Goal: Navigation & Orientation: Find specific page/section

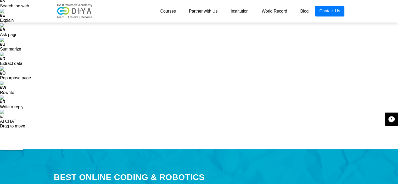
scroll to position [42, 0]
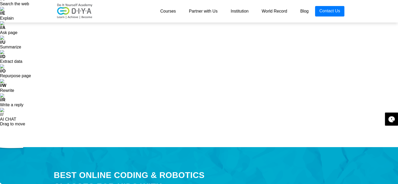
click at [272, 12] on link "World Record" at bounding box center [274, 11] width 39 height 10
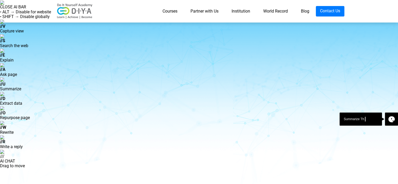
click at [241, 7] on link "Institution" at bounding box center [241, 11] width 32 height 10
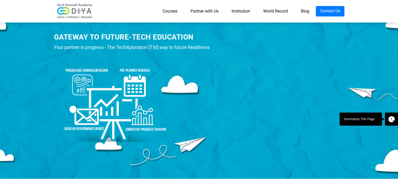
click at [163, 10] on link "Courses" at bounding box center [170, 11] width 28 height 10
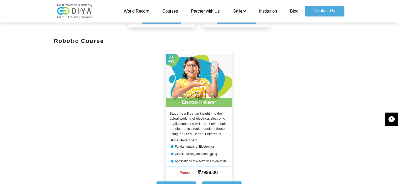
scroll to position [524, 0]
